Goal: Book appointment/travel/reservation

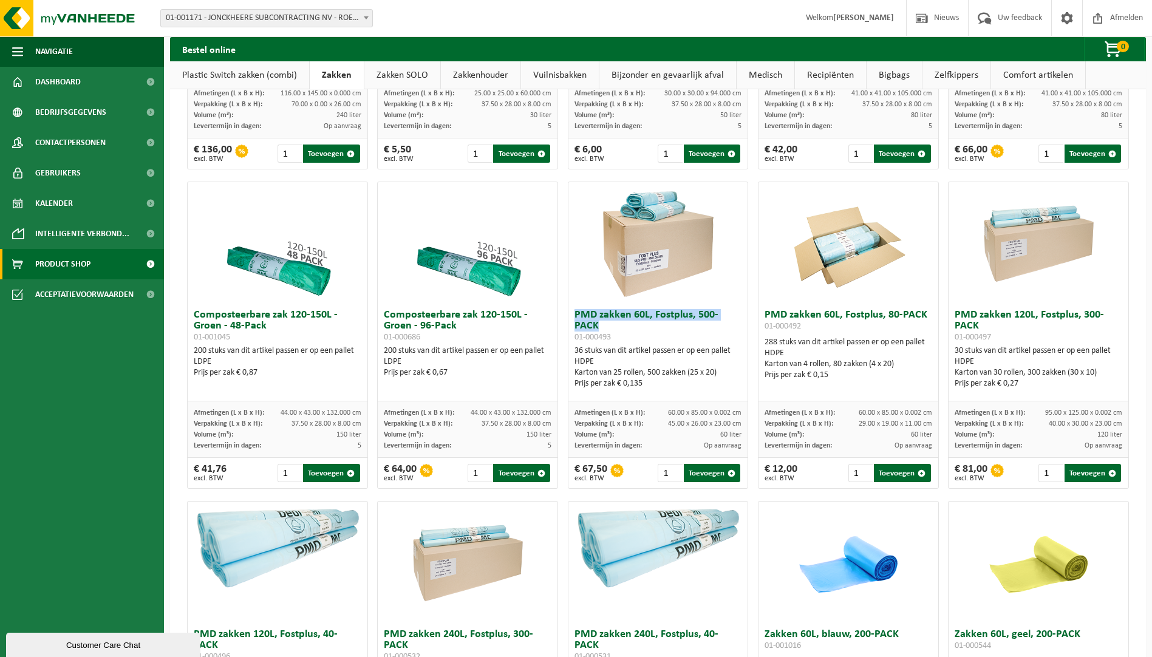
drag, startPoint x: 601, startPoint y: 477, endPoint x: 578, endPoint y: 478, distance: 23.1
click at [578, 478] on div "€ 67,50 excl. BTW" at bounding box center [591, 473] width 33 height 18
copy div "67,50"
drag, startPoint x: 610, startPoint y: 335, endPoint x: 568, endPoint y: 340, distance: 42.2
click at [568, 340] on div "PMD zakken 60L, Fostplus, 500-PACK 01-000493 36 stuks van dit artikel passen er…" at bounding box center [658, 353] width 180 height 98
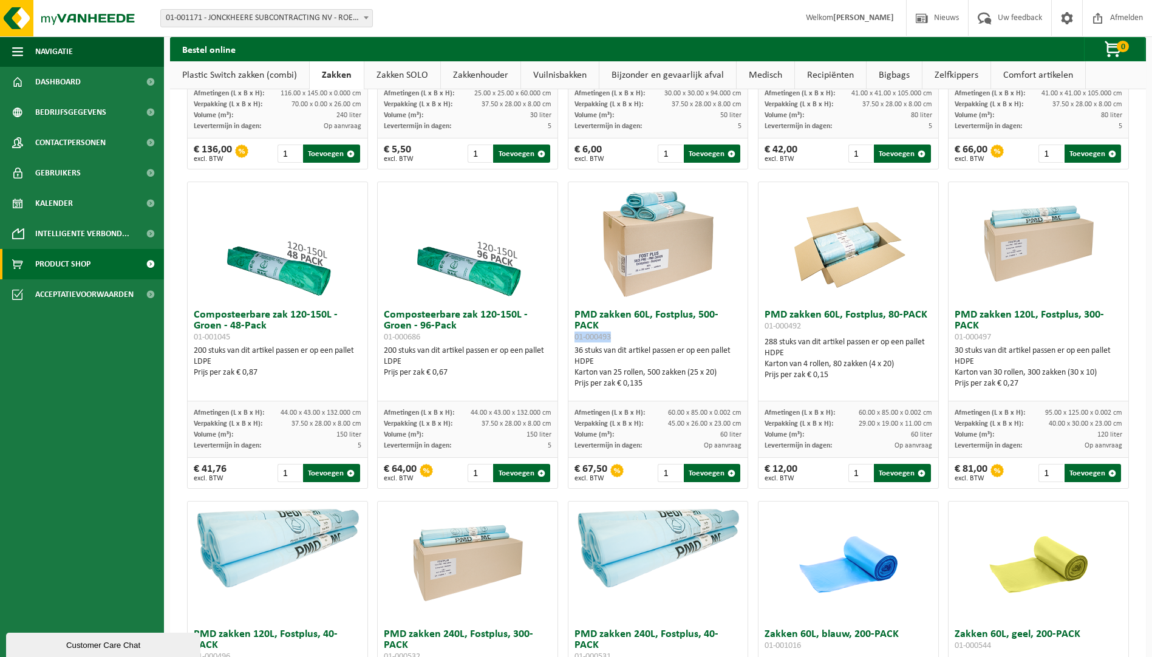
copy span "01-000493"
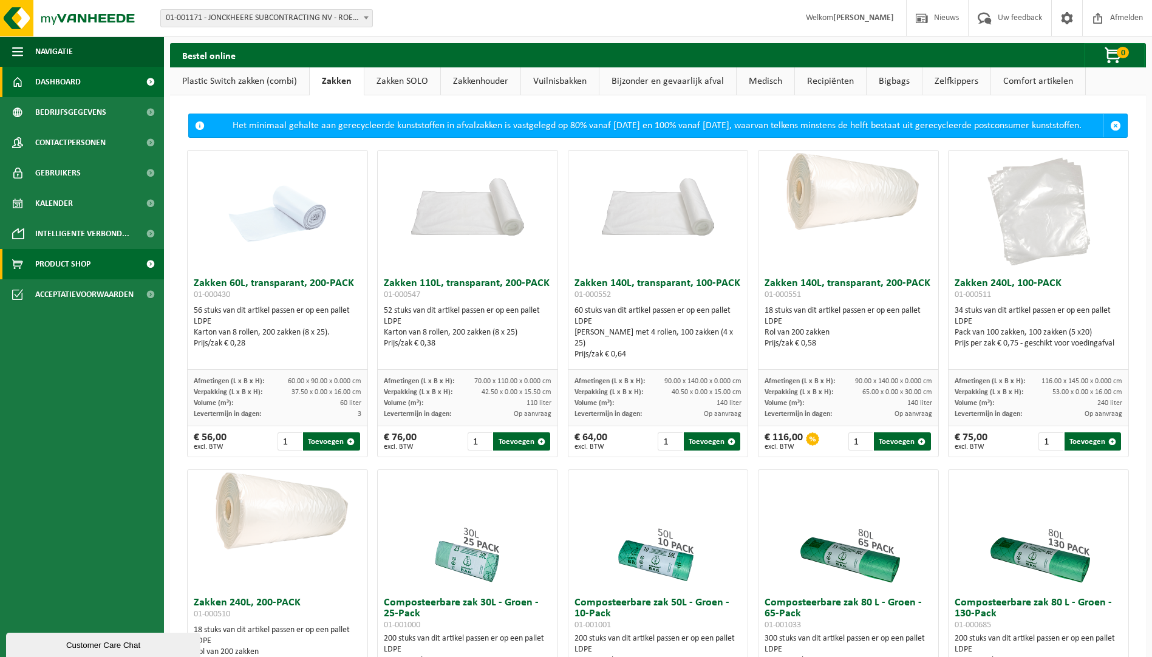
click at [69, 73] on span "Dashboard" at bounding box center [58, 82] width 46 height 30
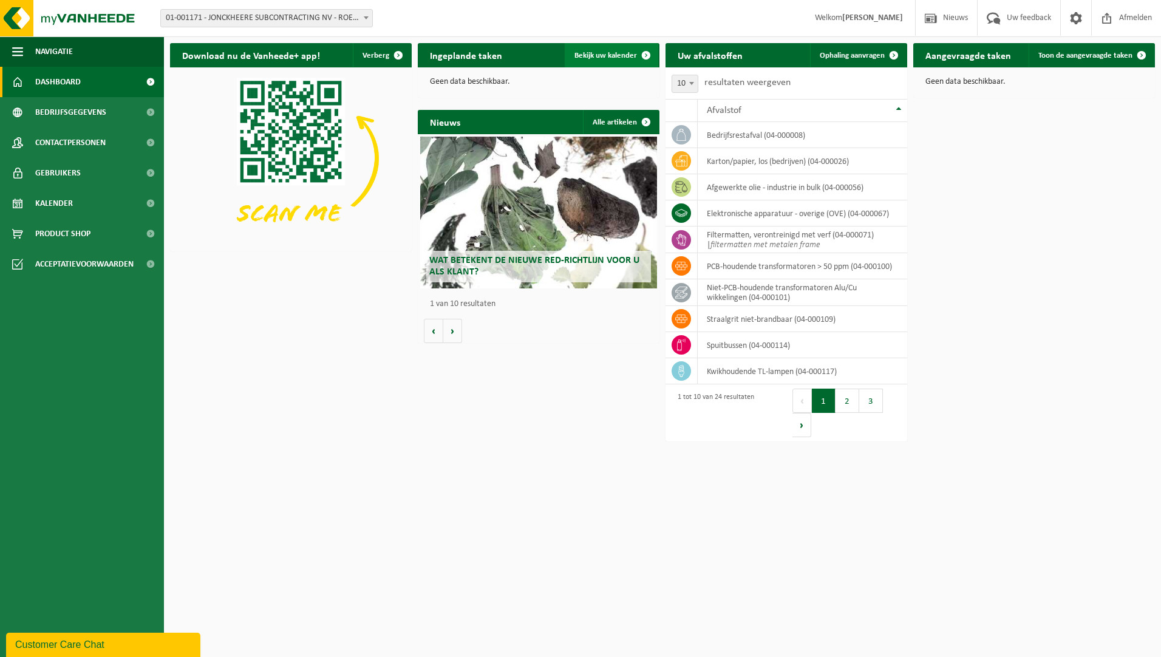
click at [618, 61] on link "Bekijk uw kalender" at bounding box center [612, 55] width 94 height 24
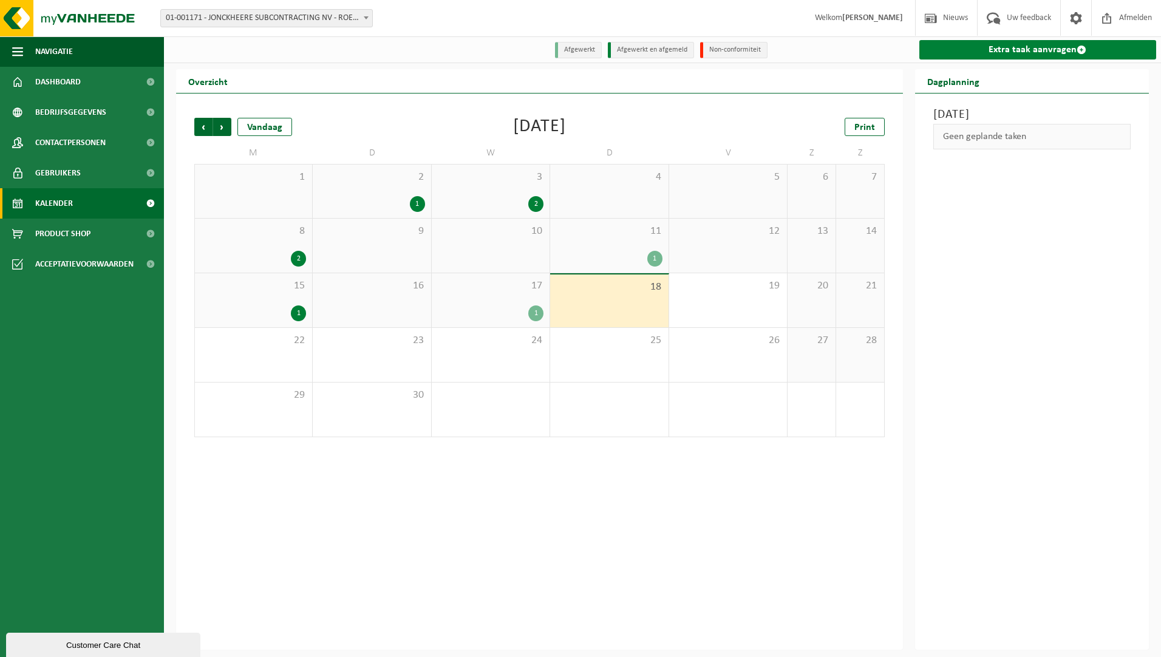
click at [1076, 48] on link "Extra taak aanvragen" at bounding box center [1038, 49] width 237 height 19
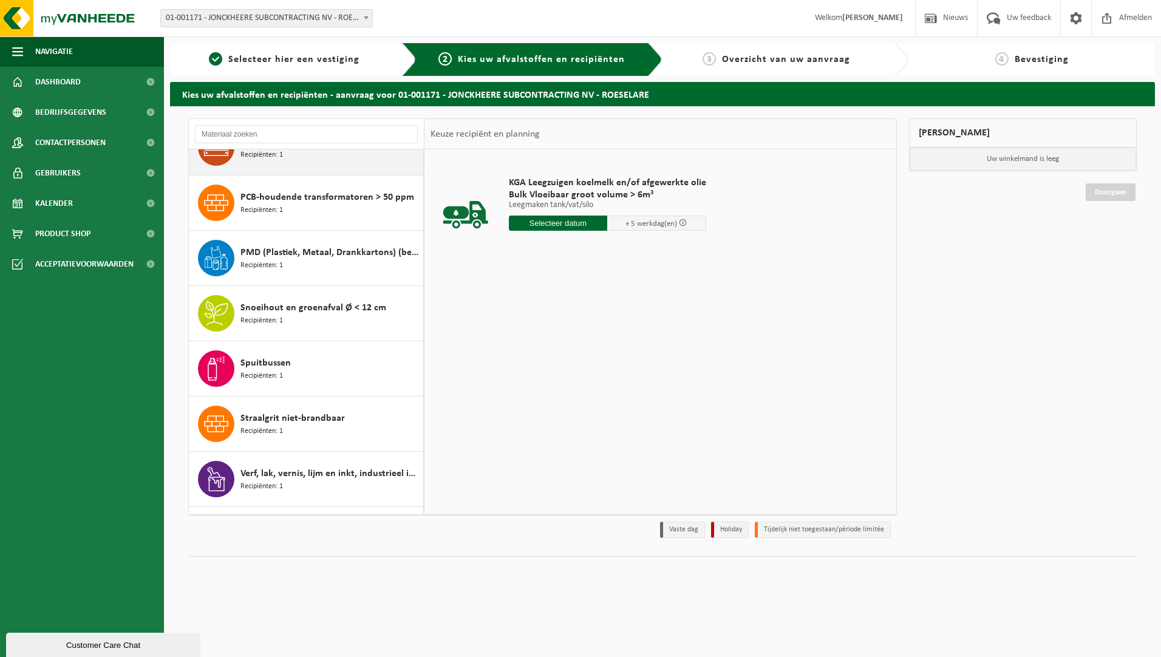
scroll to position [907, 0]
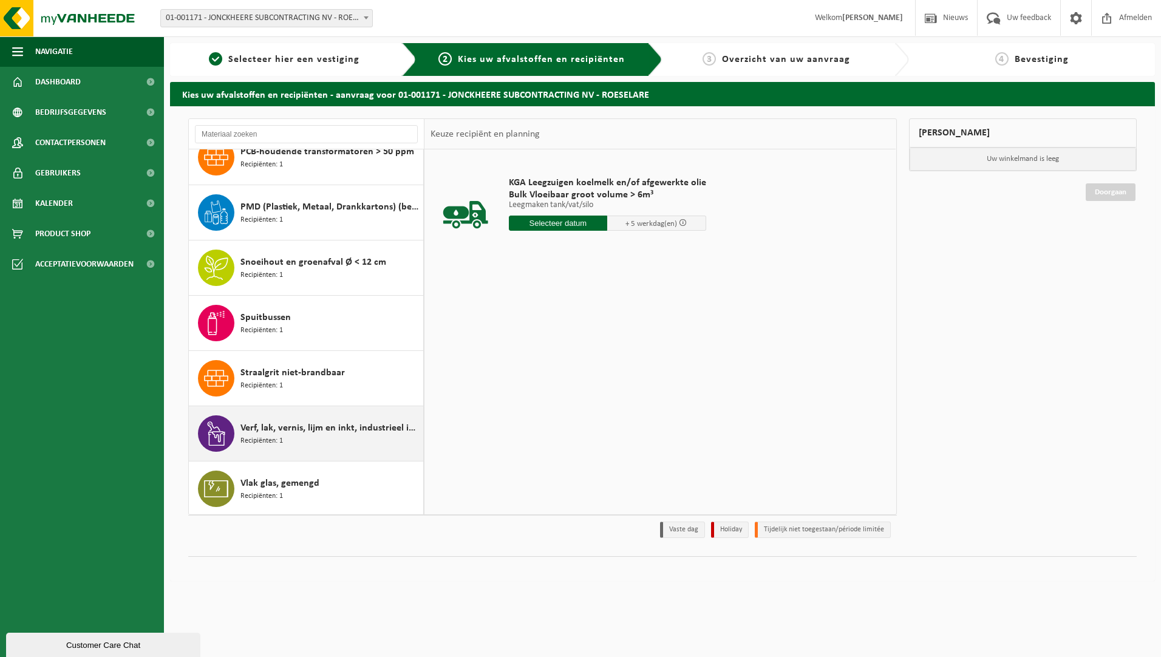
click at [290, 435] on div "Verf, lak, vernis, lijm en inkt, industrieel in IBC Recipiënten: 1" at bounding box center [331, 433] width 180 height 36
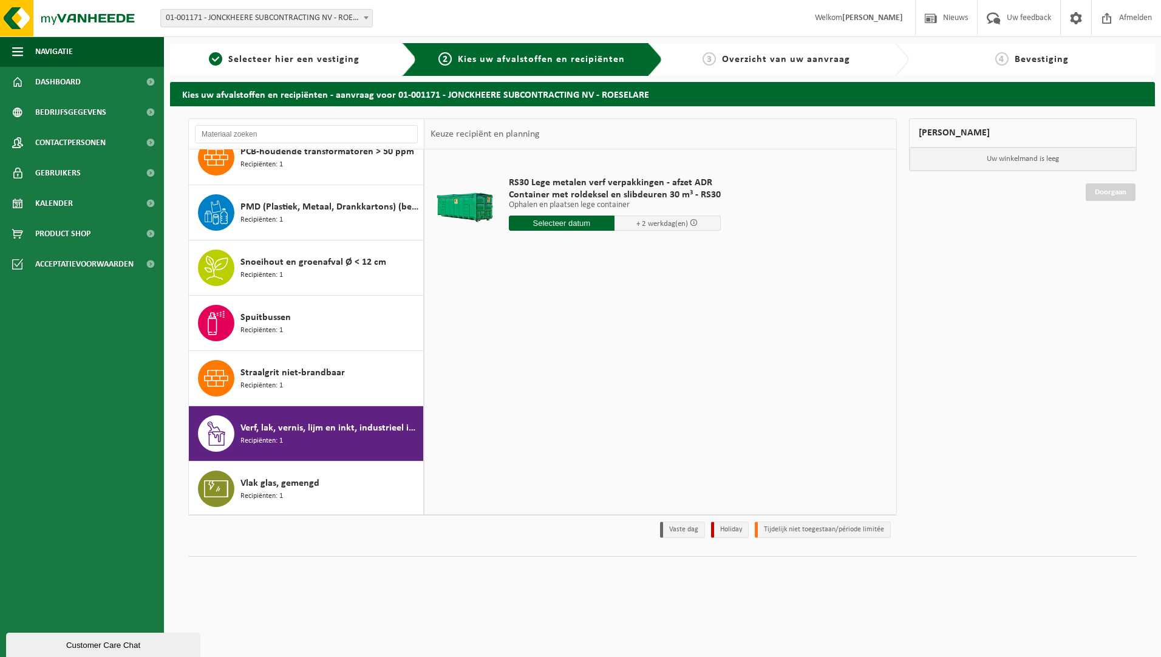
click at [592, 223] on input "text" at bounding box center [562, 223] width 106 height 15
click at [608, 330] on div "19" at bounding box center [605, 330] width 21 height 19
type input "Van 2025-09-19"
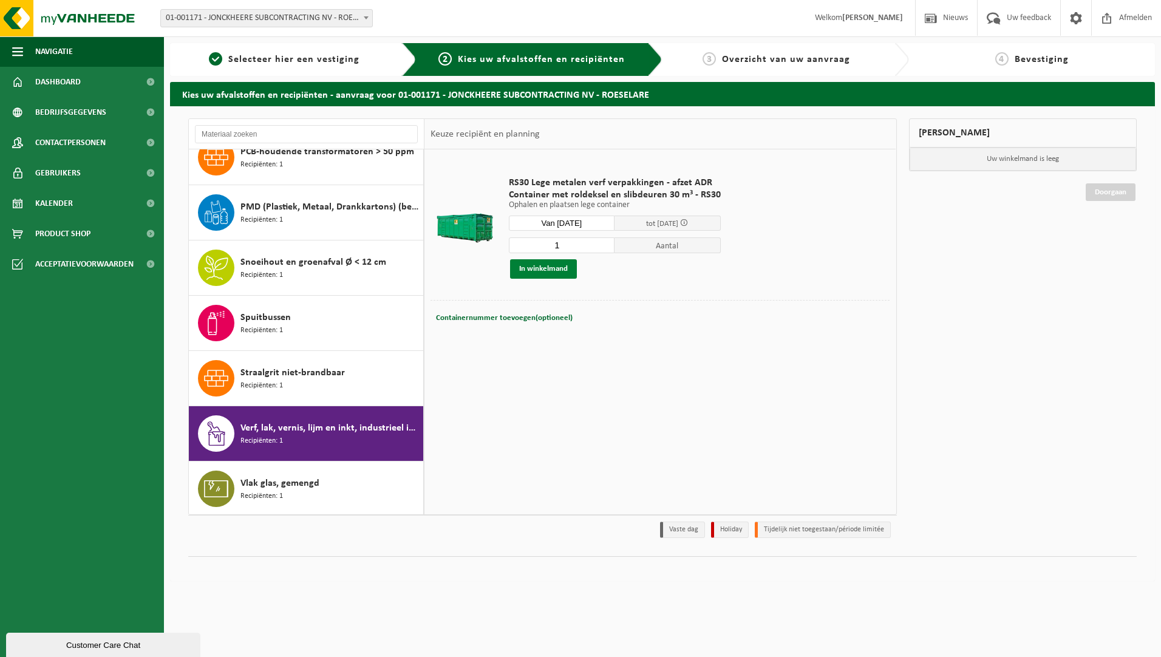
click at [560, 265] on button "In winkelmand" at bounding box center [543, 268] width 67 height 19
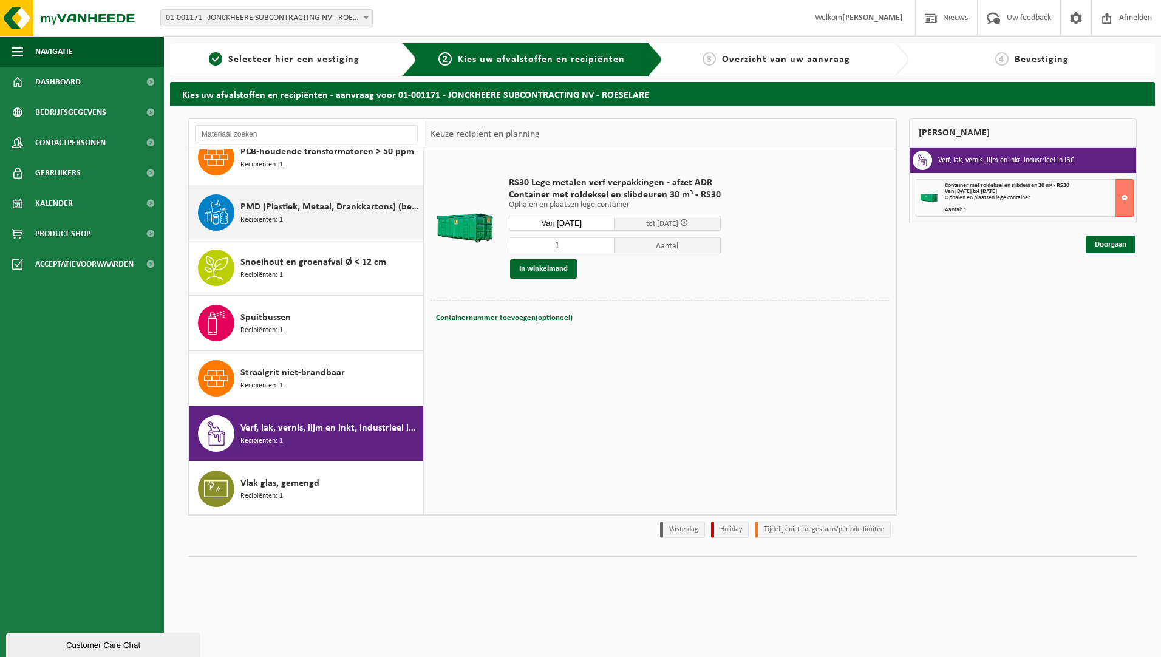
click at [341, 205] on span "PMD (Plastiek, Metaal, Drankkartons) (bedrijven)" at bounding box center [331, 207] width 180 height 15
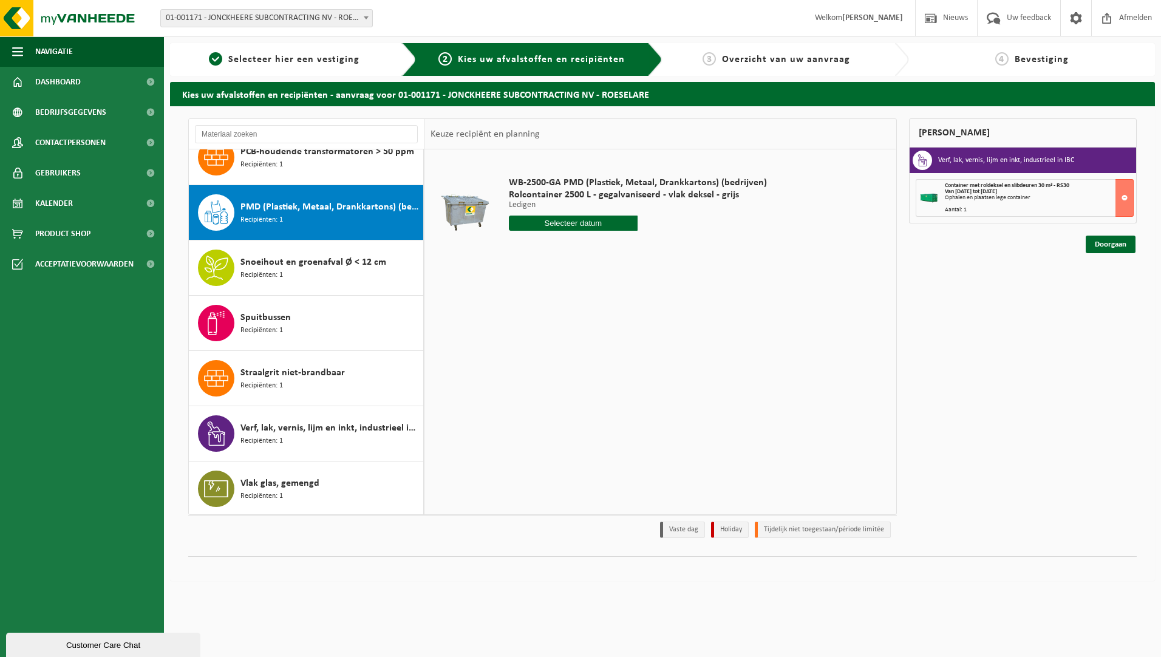
click at [582, 222] on input "text" at bounding box center [573, 223] width 129 height 15
click at [519, 352] on div "22" at bounding box center [520, 350] width 21 height 19
type input "Van [DATE]"
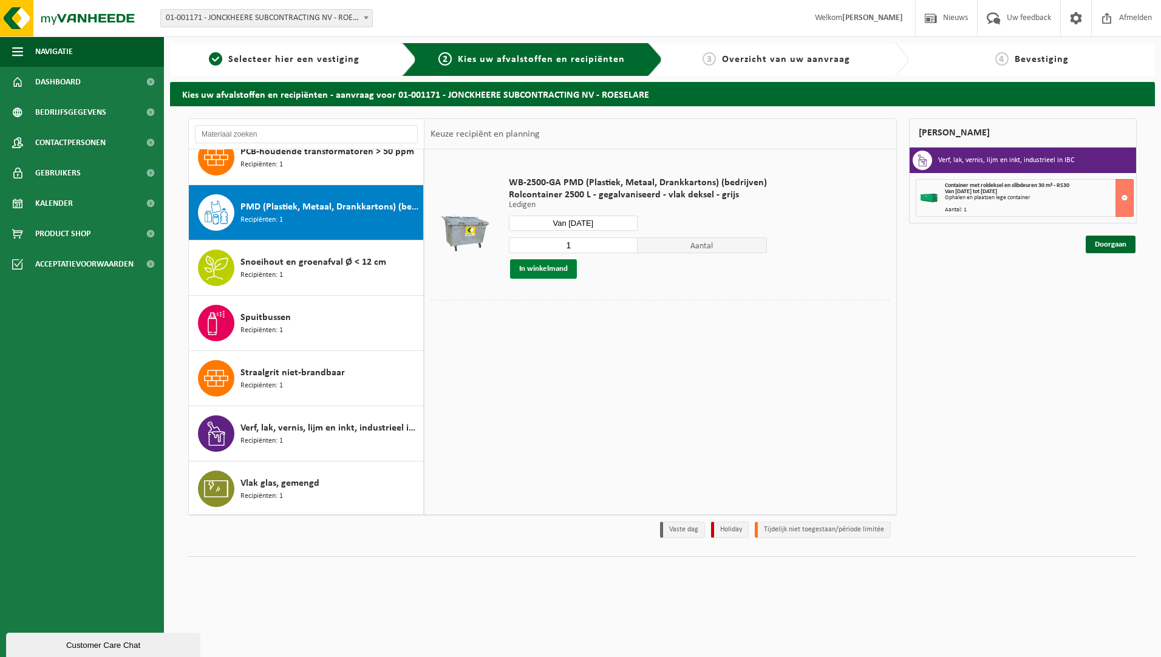
click at [564, 274] on button "In winkelmand" at bounding box center [543, 268] width 67 height 19
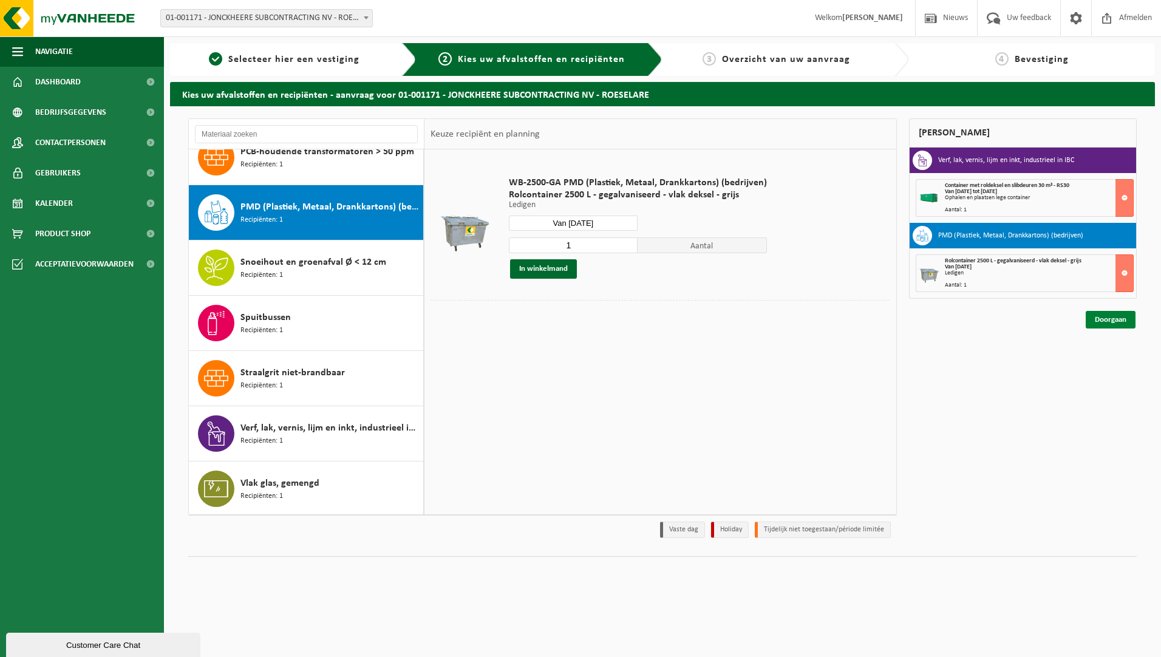
click at [1118, 320] on link "Doorgaan" at bounding box center [1111, 320] width 50 height 18
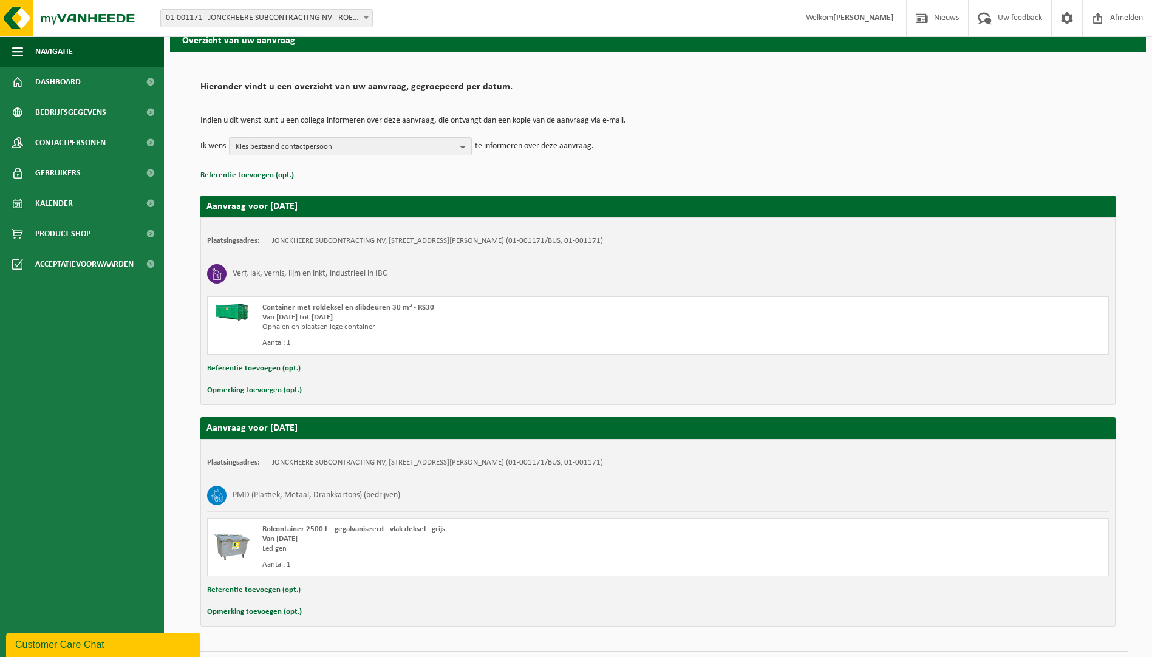
scroll to position [86, 0]
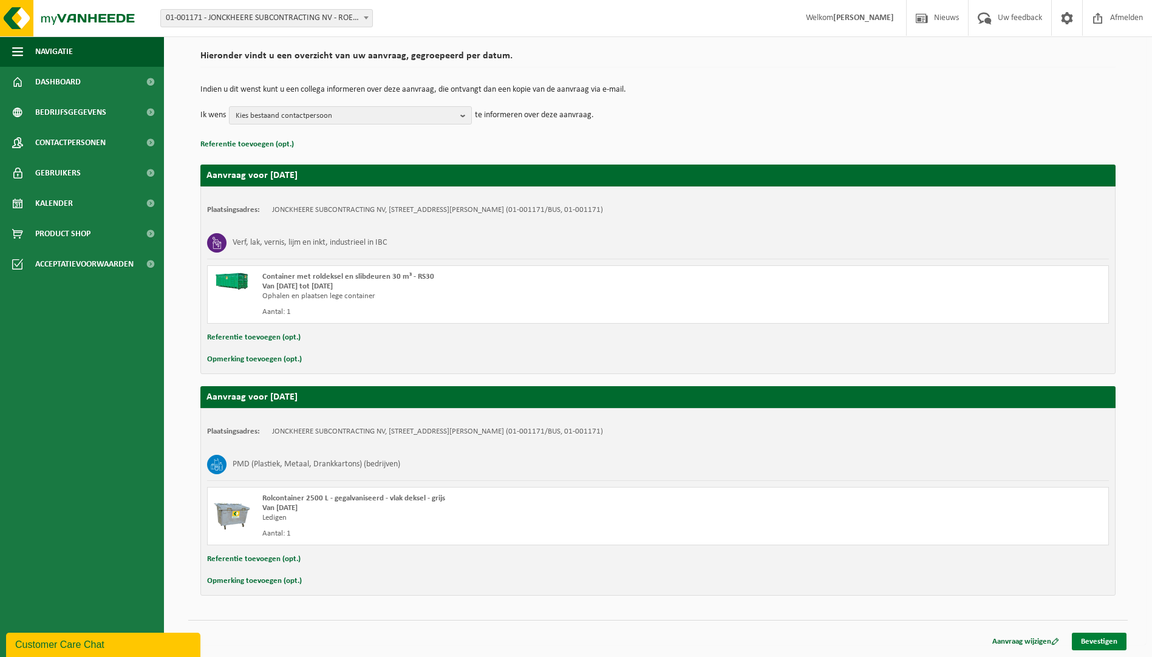
click at [1111, 635] on link "Bevestigen" at bounding box center [1099, 642] width 55 height 18
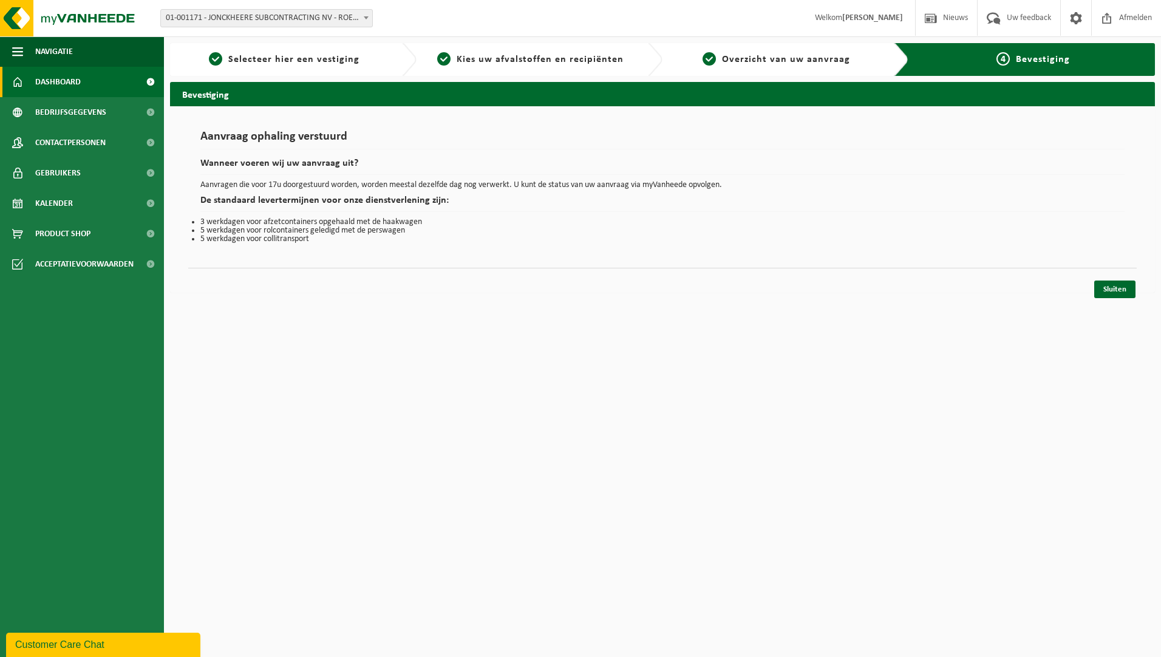
click at [55, 76] on span "Dashboard" at bounding box center [58, 82] width 46 height 30
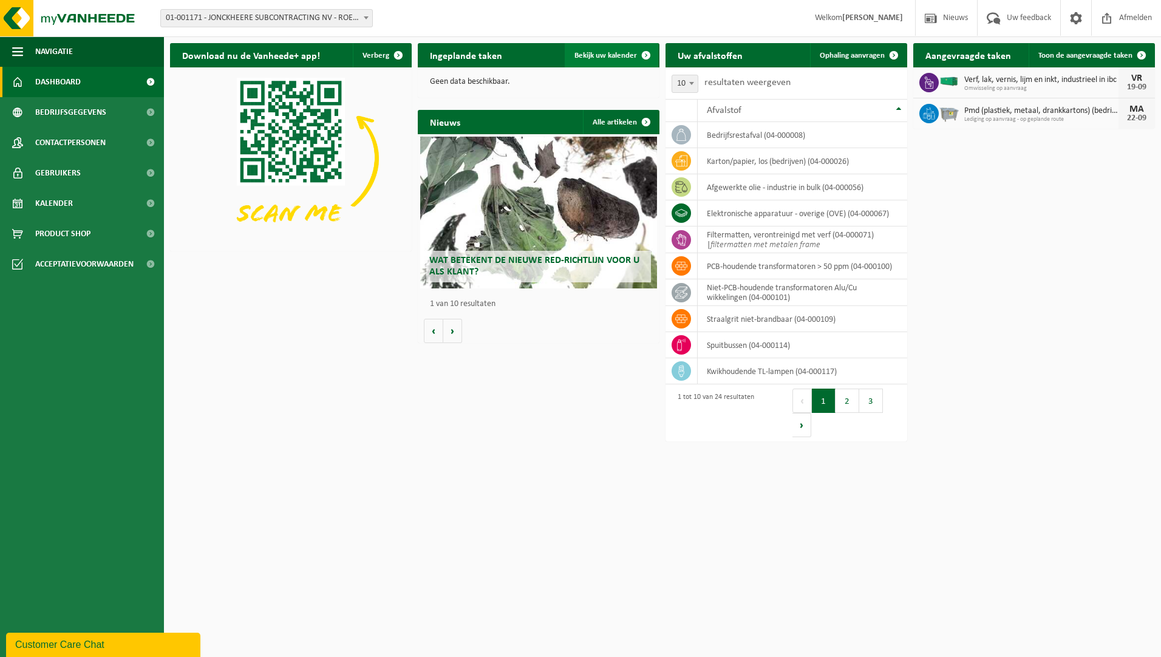
click at [625, 55] on span "Bekijk uw kalender" at bounding box center [606, 56] width 63 height 8
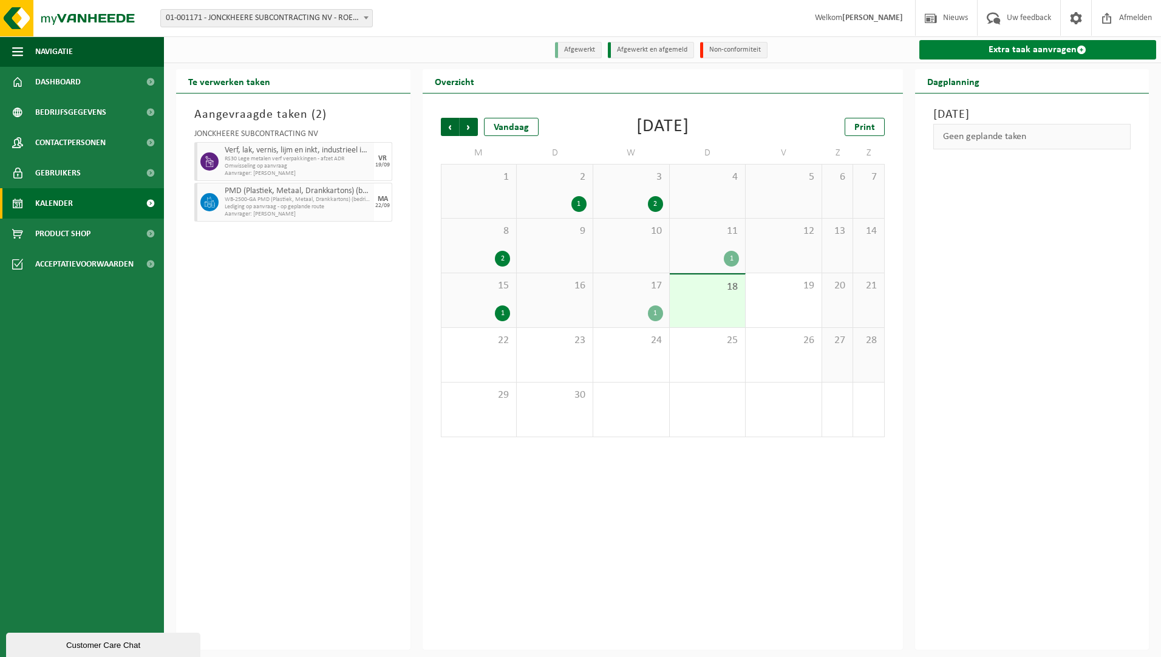
click at [1062, 43] on link "Extra taak aanvragen" at bounding box center [1038, 49] width 237 height 19
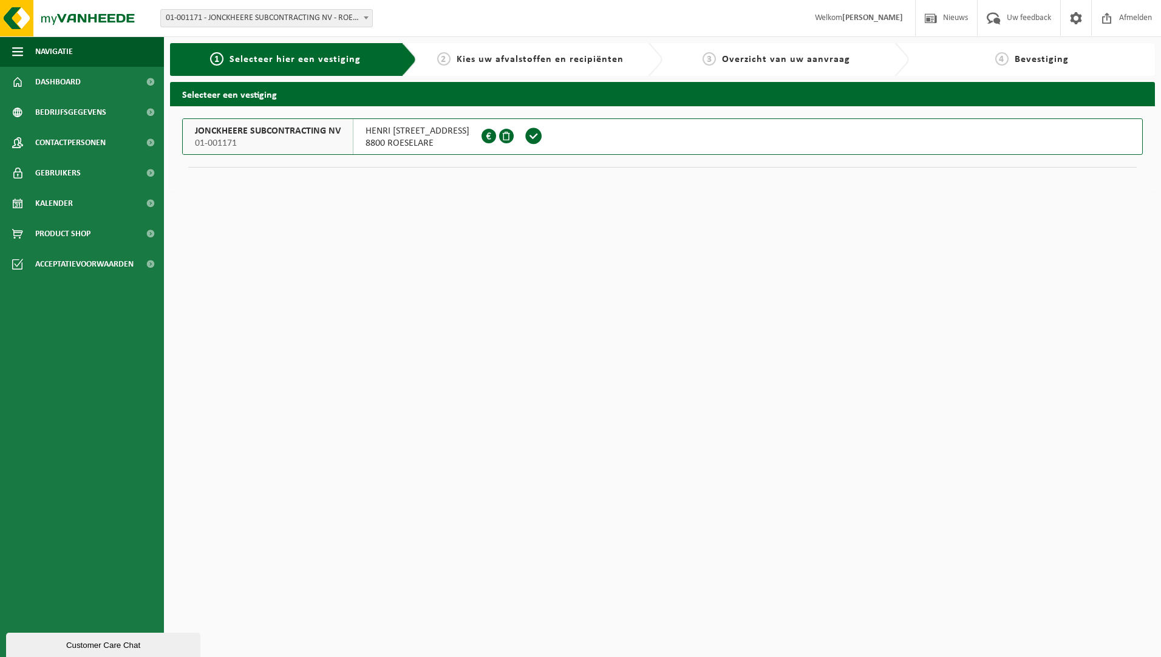
click at [439, 134] on span "HENRI [STREET_ADDRESS]" at bounding box center [418, 131] width 104 height 12
click at [437, 135] on span "HENRI [STREET_ADDRESS]" at bounding box center [418, 131] width 104 height 12
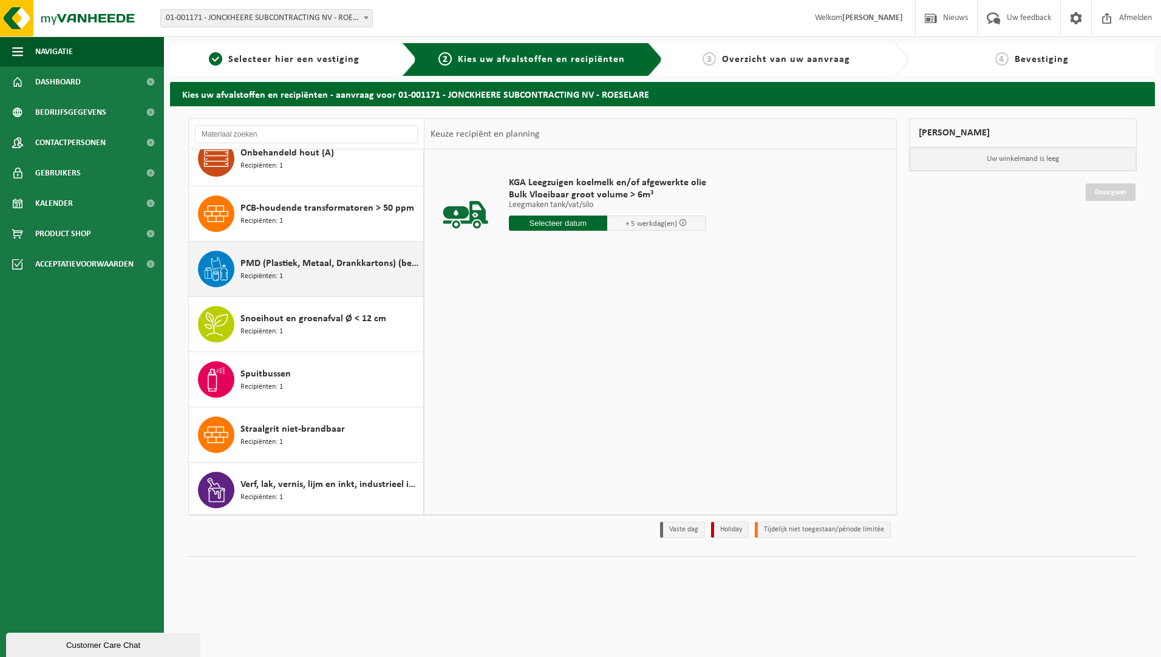
click at [322, 258] on span "PMD (Plastiek, Metaal, Drankkartons) (bedrijven)" at bounding box center [331, 263] width 180 height 15
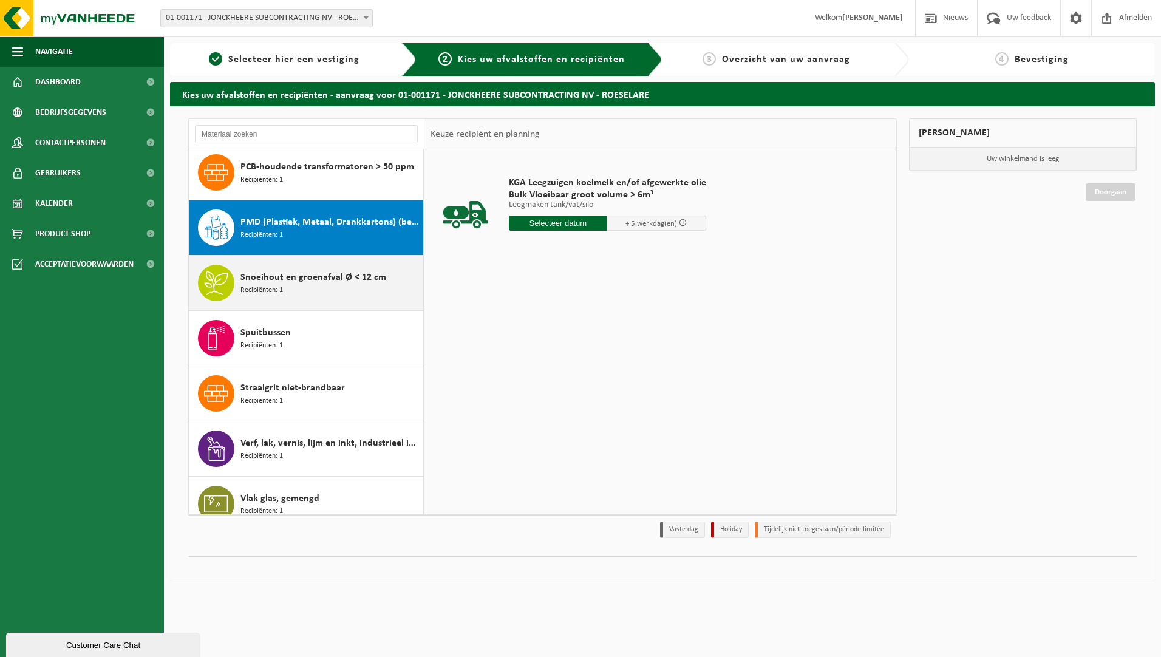
scroll to position [907, 0]
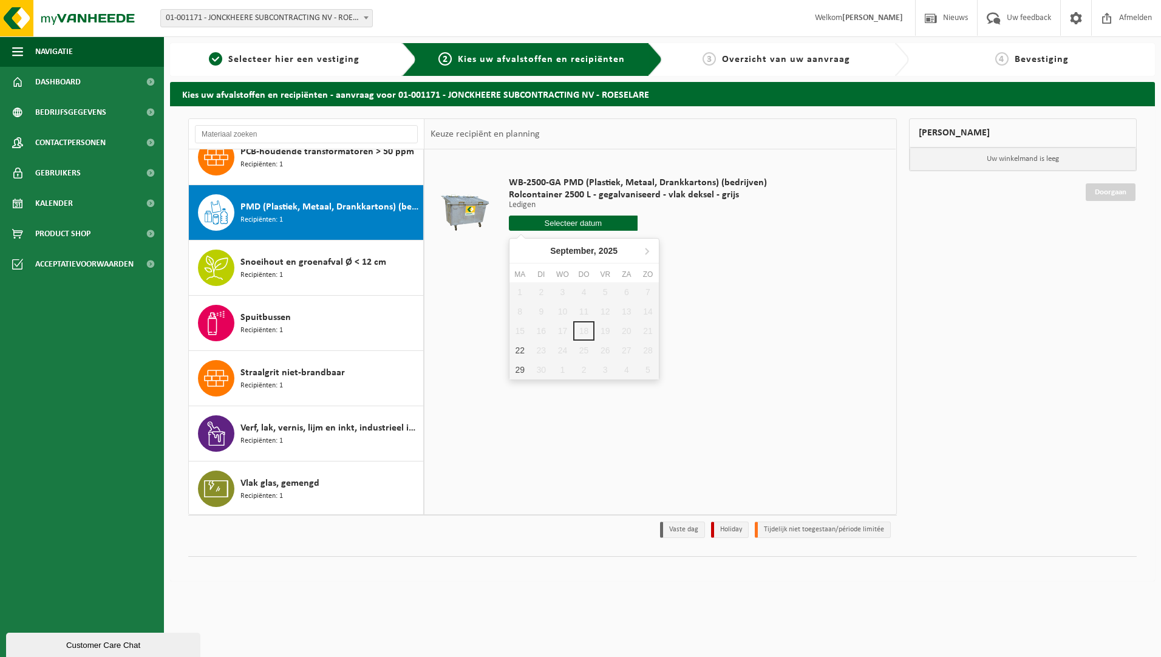
click at [577, 222] on input "text" at bounding box center [573, 223] width 129 height 15
click at [740, 251] on td "WB-2500-GA PMD (Plastiek, Metaal, Drankkartons) (bedrijven) Rolcontainer 2500 L…" at bounding box center [695, 206] width 391 height 103
click at [94, 88] on link "Dashboard" at bounding box center [82, 82] width 164 height 30
